Goal: Navigation & Orientation: Find specific page/section

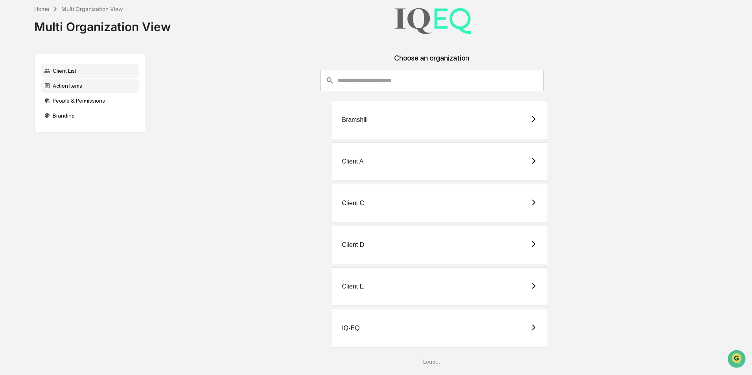
click at [83, 84] on div "Action Items" at bounding box center [90, 86] width 98 height 14
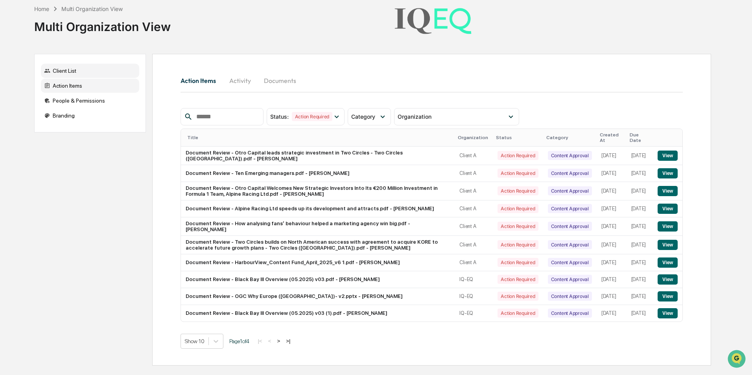
click at [74, 73] on div "Client List" at bounding box center [90, 71] width 98 height 14
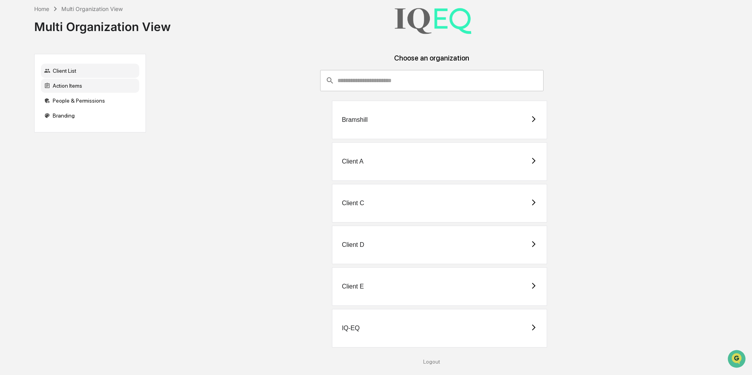
click at [74, 87] on div "Action Items" at bounding box center [90, 86] width 98 height 14
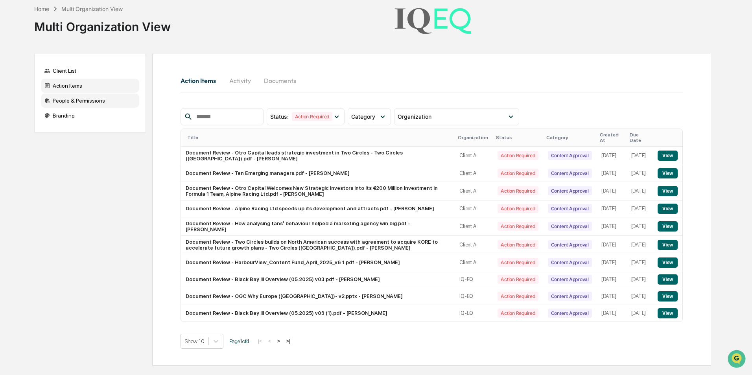
click at [79, 104] on div "People & Permissions" at bounding box center [90, 101] width 98 height 14
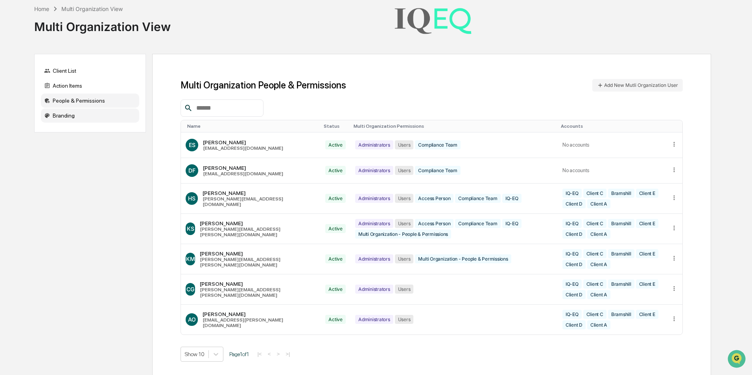
click at [97, 113] on div "Branding" at bounding box center [90, 116] width 98 height 14
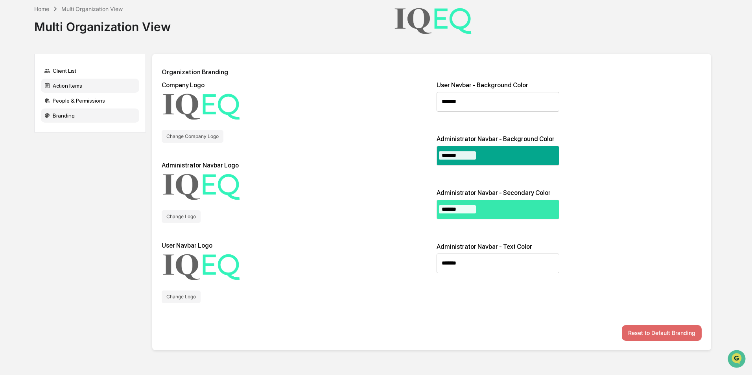
click at [83, 85] on div "Action Items" at bounding box center [90, 86] width 98 height 14
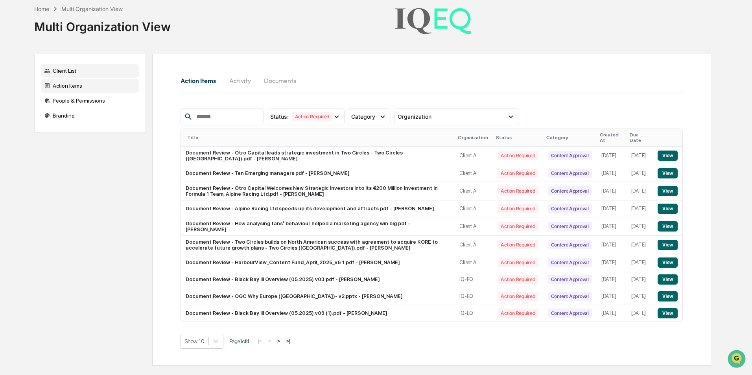
click at [78, 71] on div "Client List" at bounding box center [90, 71] width 98 height 14
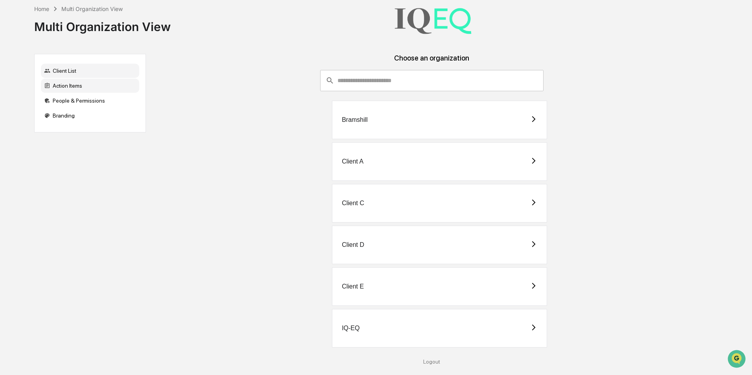
click at [75, 84] on div "Action Items" at bounding box center [90, 86] width 98 height 14
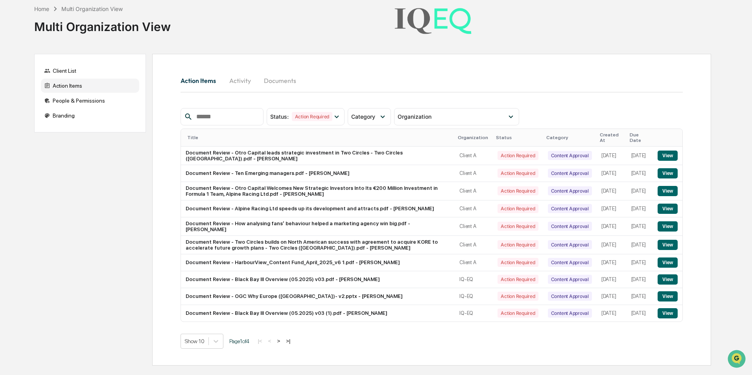
click at [237, 82] on button "Activity" at bounding box center [239, 80] width 35 height 19
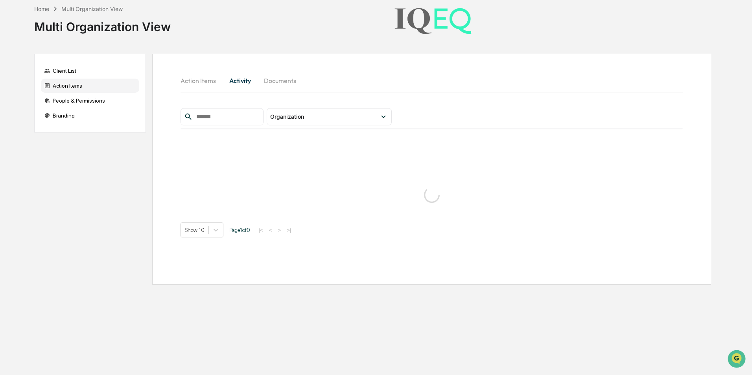
click at [281, 82] on button "Documents" at bounding box center [280, 80] width 45 height 19
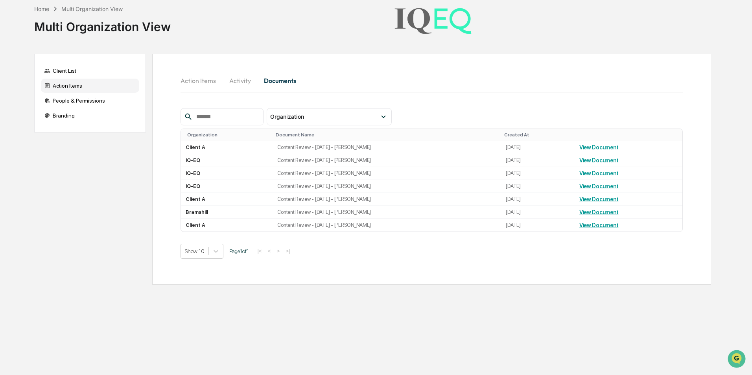
click at [230, 80] on button "Activity" at bounding box center [239, 80] width 35 height 19
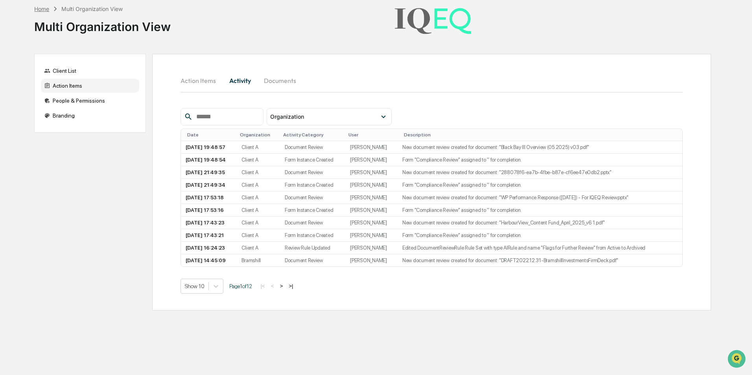
click at [40, 11] on div "Home" at bounding box center [41, 9] width 15 height 7
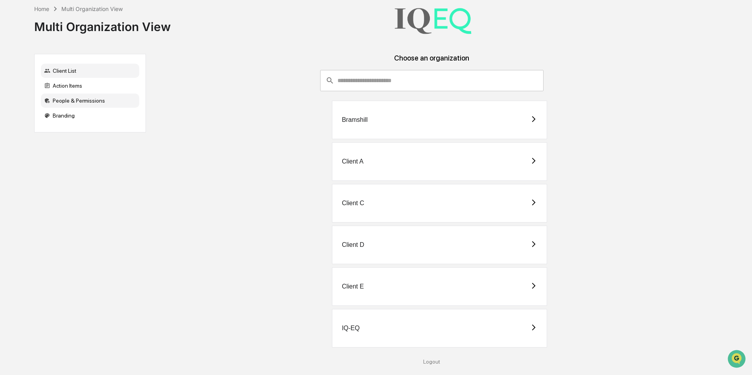
click at [63, 98] on div "People & Permissions" at bounding box center [90, 101] width 98 height 14
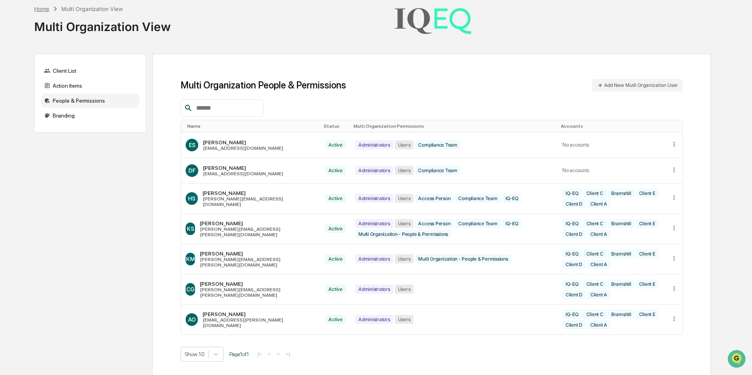
click at [45, 6] on div "Home" at bounding box center [41, 9] width 15 height 7
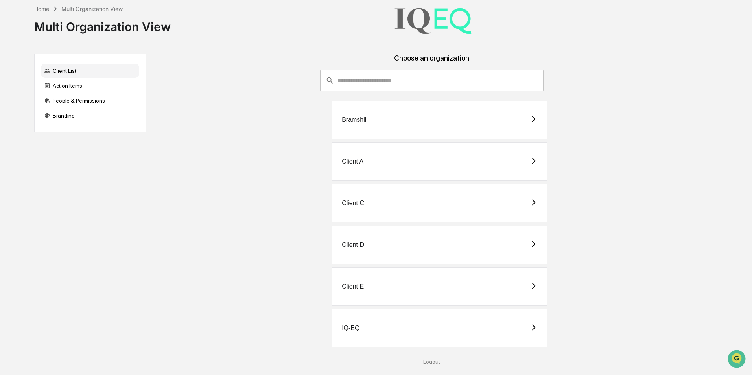
click at [397, 320] on div "IQ-EQ" at bounding box center [439, 328] width 215 height 39
